Goal: Task Accomplishment & Management: Manage account settings

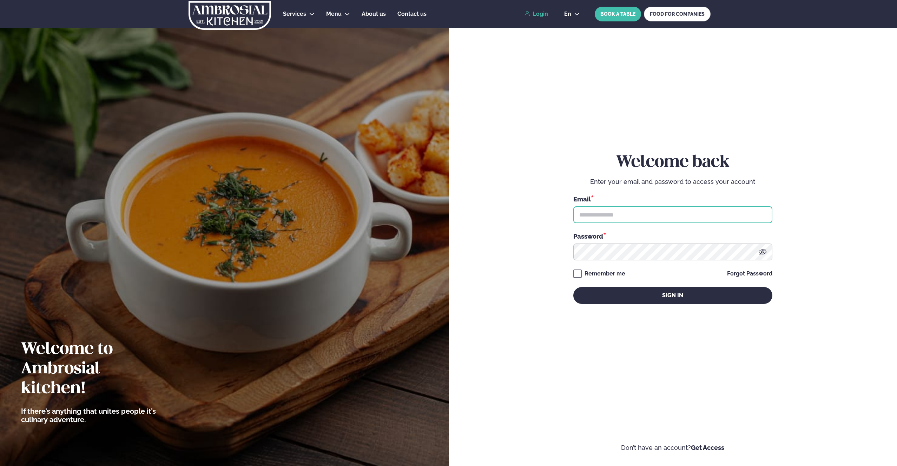
click at [584, 216] on input "text" at bounding box center [673, 215] width 199 height 17
type input "**********"
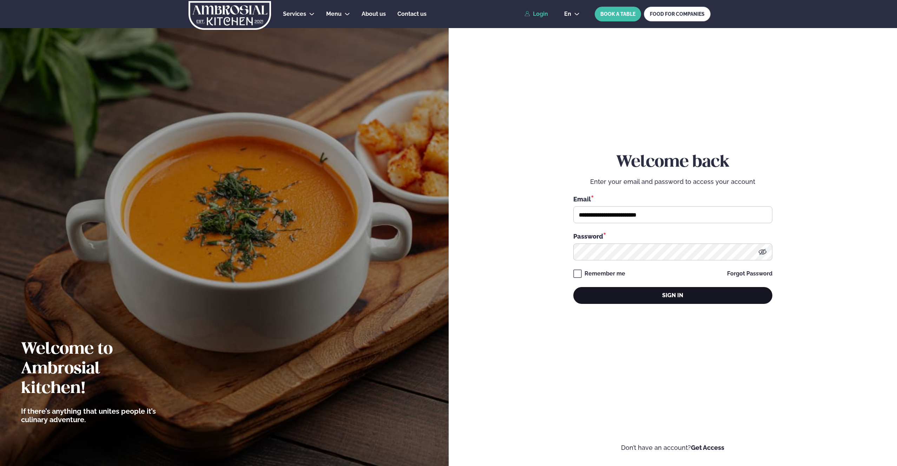
click at [628, 297] on button "Sign in" at bounding box center [673, 295] width 199 height 17
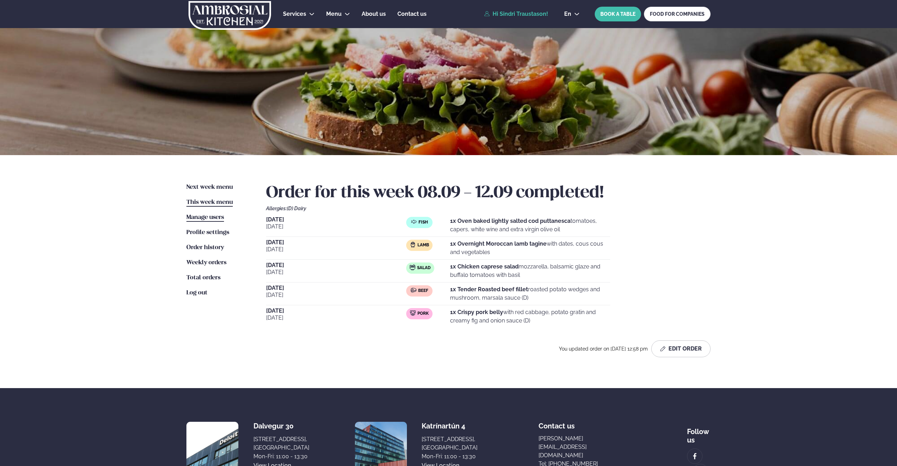
click at [203, 220] on span "Manage users" at bounding box center [205, 218] width 38 height 6
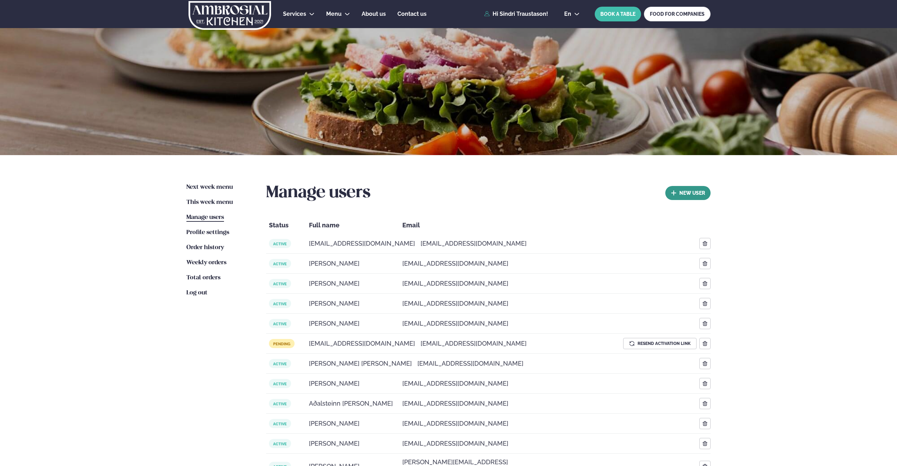
click at [681, 192] on button "new User" at bounding box center [688, 193] width 45 height 14
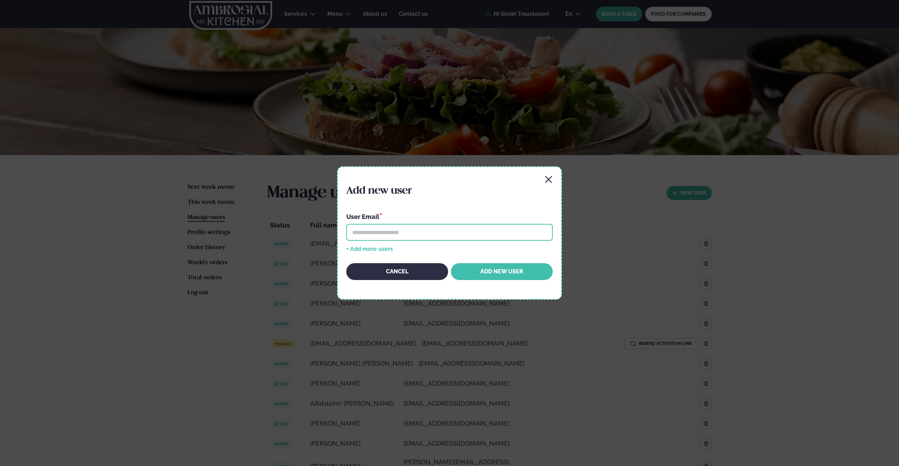
click at [395, 234] on input "email" at bounding box center [449, 232] width 207 height 17
paste input "**********"
type input "**********"
click at [486, 270] on button "Add New User" at bounding box center [502, 271] width 102 height 17
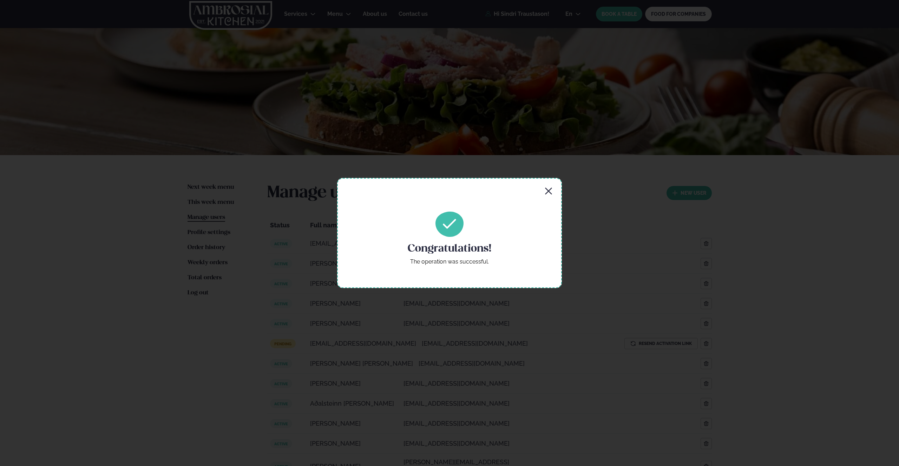
drag, startPoint x: 552, startPoint y: 187, endPoint x: 546, endPoint y: 189, distance: 6.0
click at [551, 187] on icon "button" at bounding box center [548, 191] width 8 height 8
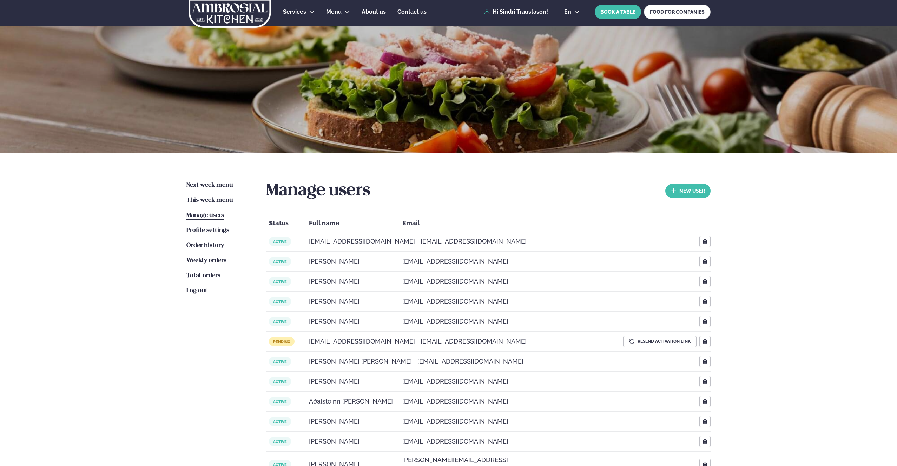
scroll to position [203, 0]
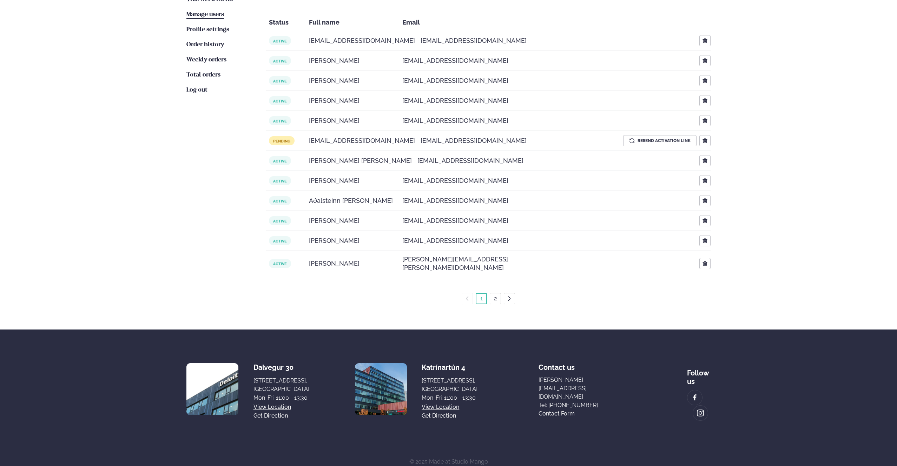
click at [497, 293] on link "2" at bounding box center [496, 298] width 6 height 11
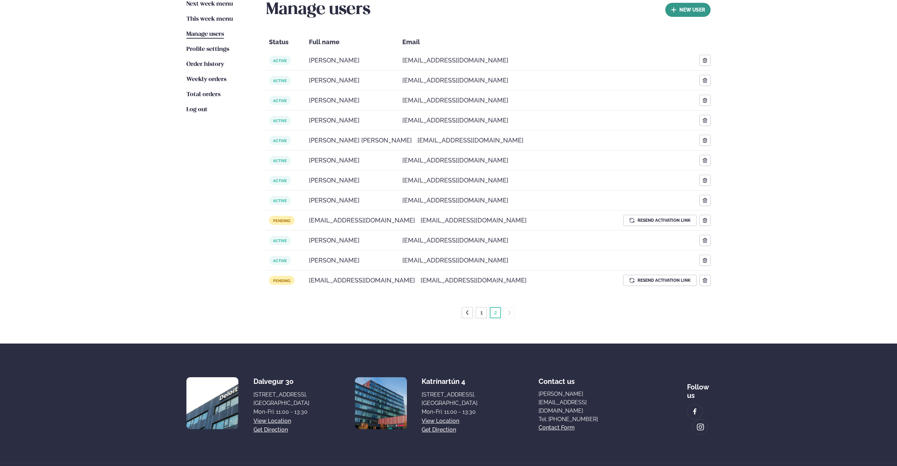
click at [677, 7] on button "new User" at bounding box center [688, 10] width 45 height 14
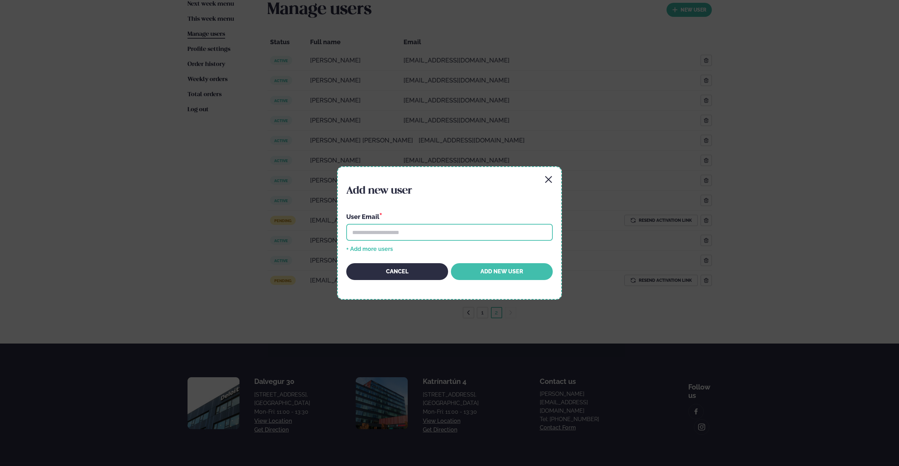
click at [389, 235] on input "email" at bounding box center [449, 232] width 207 height 17
paste input "**********"
type input "**********"
click at [492, 275] on button "Add New User" at bounding box center [502, 271] width 102 height 17
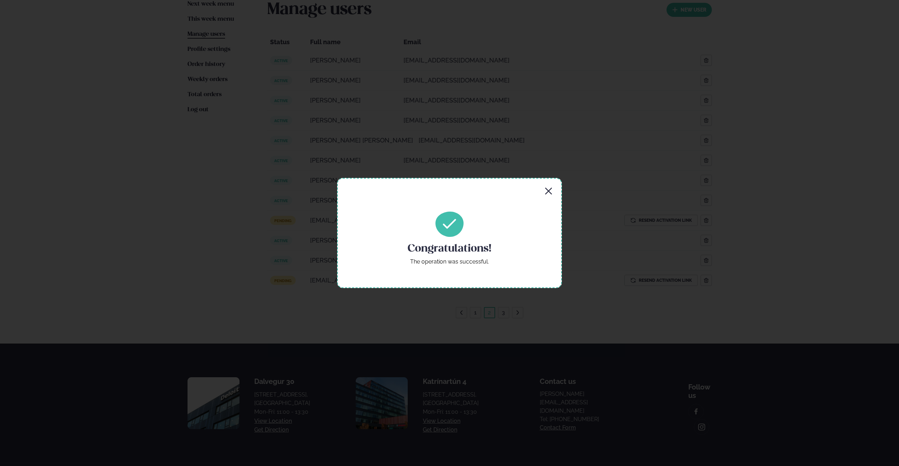
click at [548, 191] on icon "button" at bounding box center [548, 191] width 7 height 7
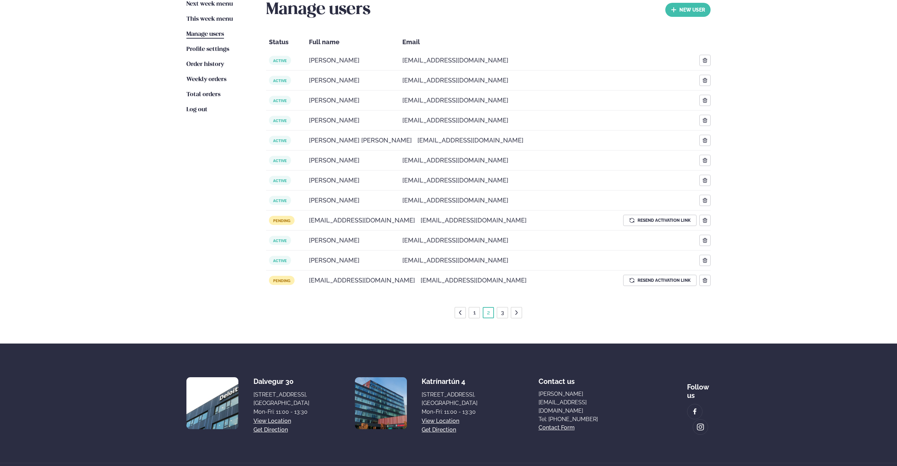
scroll to position [0, 0]
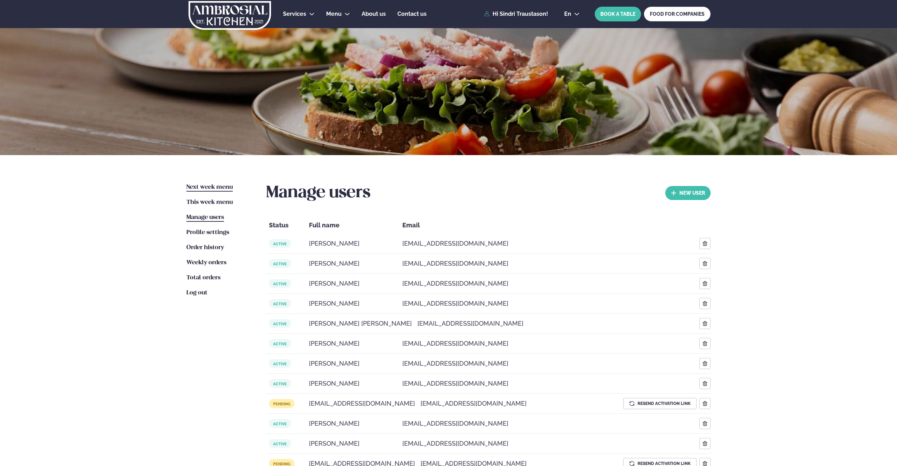
click at [206, 188] on span "Next week menu" at bounding box center [209, 187] width 46 height 6
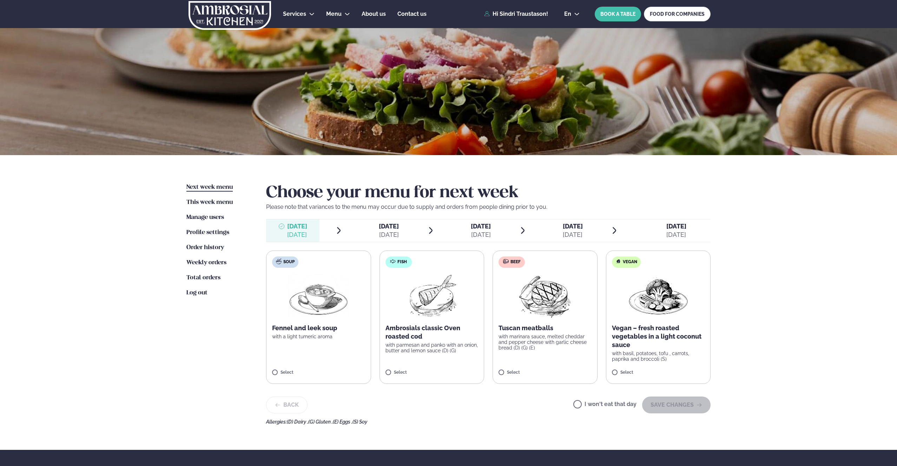
click at [386, 230] on div "[DATE] Tue." at bounding box center [389, 226] width 20 height 8
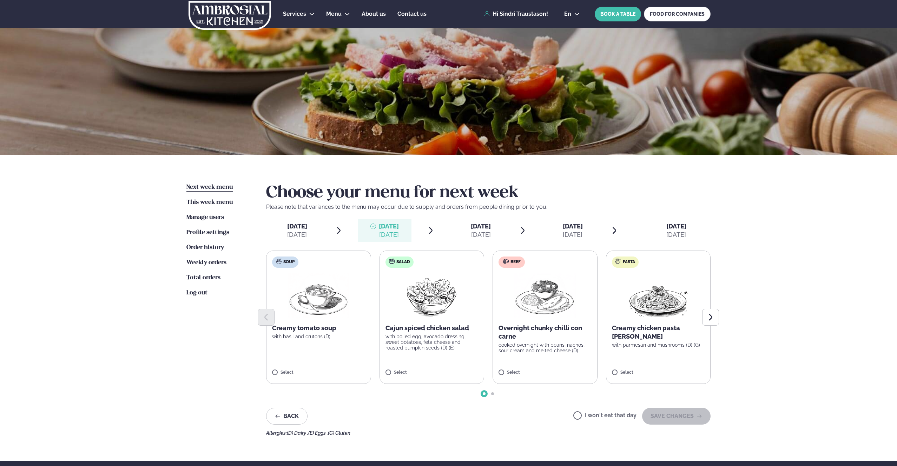
click at [476, 227] on span "[DATE]" at bounding box center [481, 226] width 20 height 7
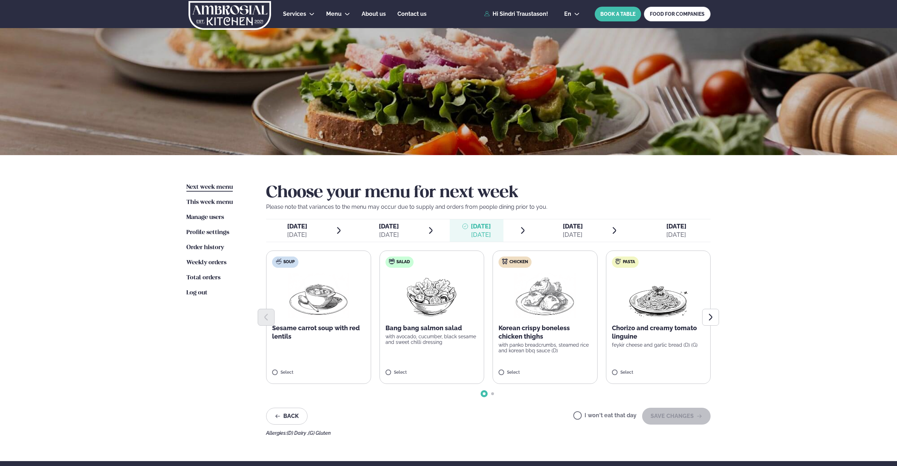
click at [575, 228] on span "[DATE]" at bounding box center [573, 226] width 20 height 7
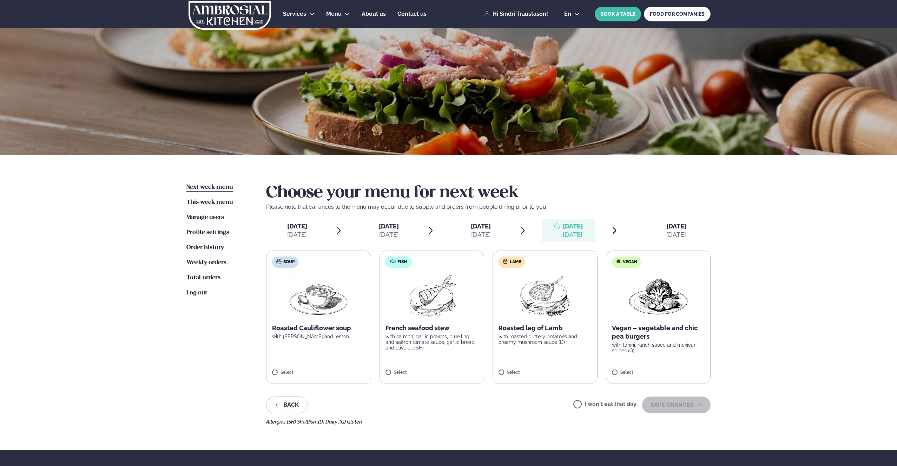
click at [726, 281] on div "Next week menu Next week This week menu This week Manage users Users Profile se…" at bounding box center [448, 302] width 567 height 295
click at [130, 236] on div "Services Lunch for companies Corporate catering Private Party Menu Dalvegur 30 …" at bounding box center [448, 297] width 897 height 595
